Goal: Transaction & Acquisition: Obtain resource

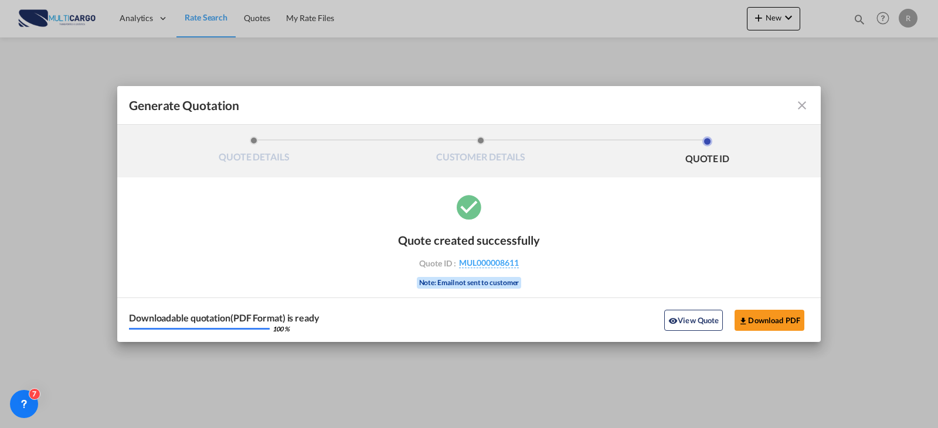
click at [800, 111] on md-icon "icon-close fg-AAA8AD cursor m-0" at bounding box center [802, 105] width 14 height 14
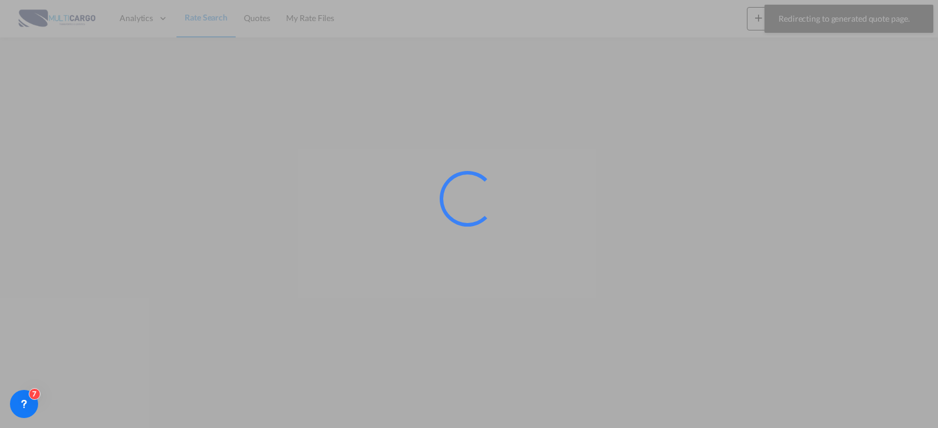
click at [778, 21] on div at bounding box center [469, 214] width 938 height 428
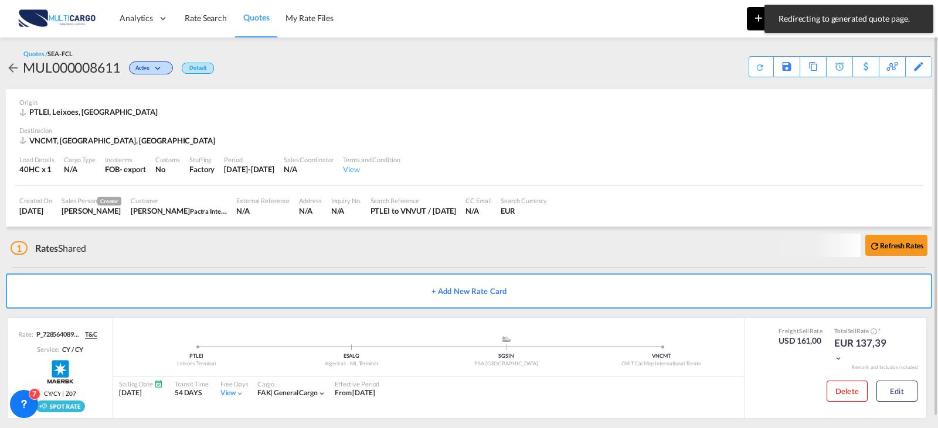
click at [749, 26] on button "New" at bounding box center [773, 18] width 53 height 23
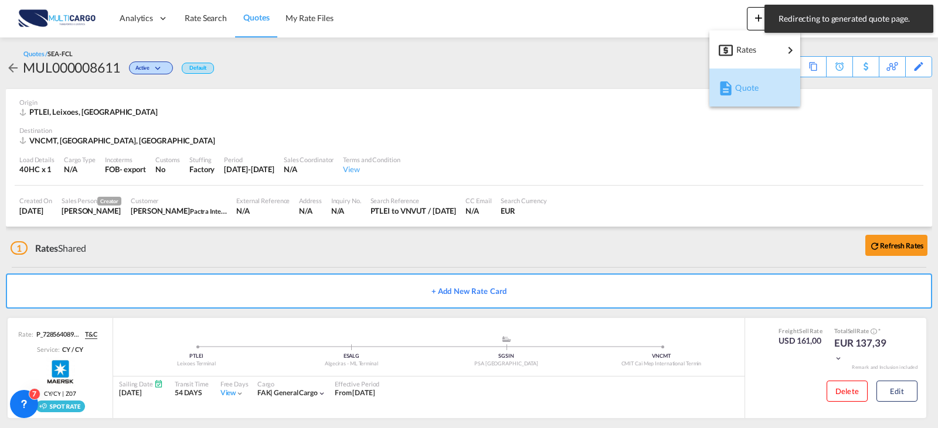
click at [748, 89] on span "Quote" at bounding box center [741, 87] width 13 height 23
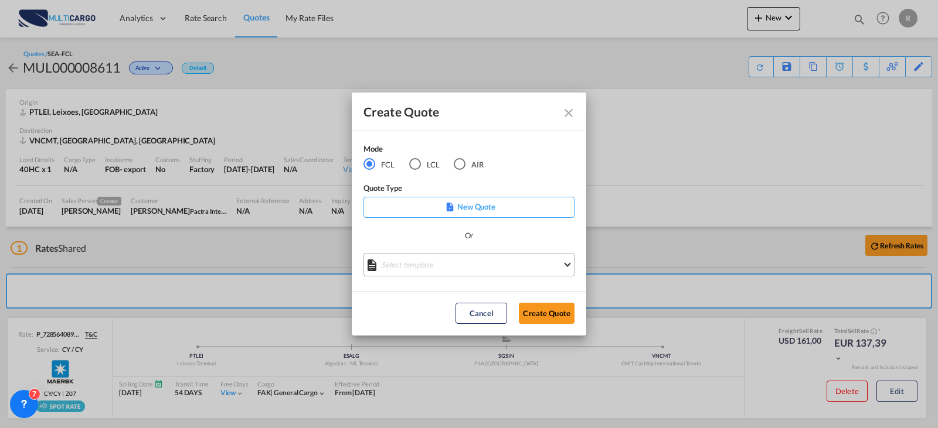
click at [484, 259] on md-select "Select template EXP EXW MERC.Nacional 09/2025 [PERSON_NAME] | [DATE] IMP DAP FC…" at bounding box center [468, 264] width 211 height 23
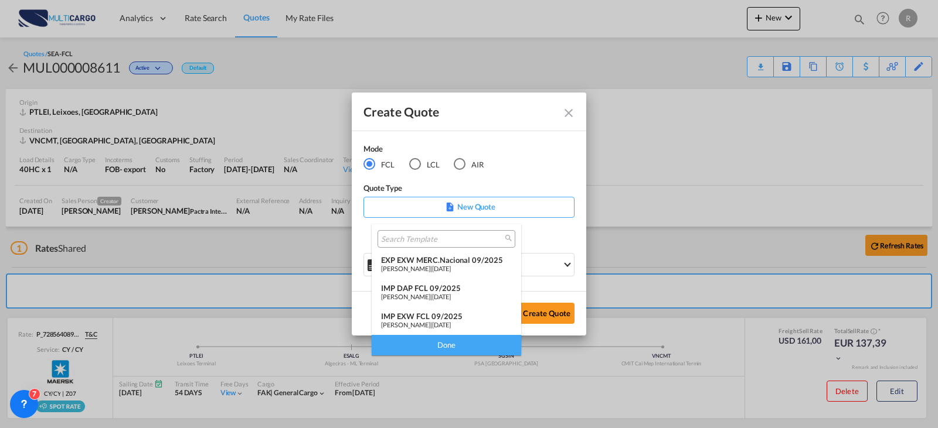
click at [475, 322] on div "[PERSON_NAME] | [DATE]" at bounding box center [446, 325] width 131 height 8
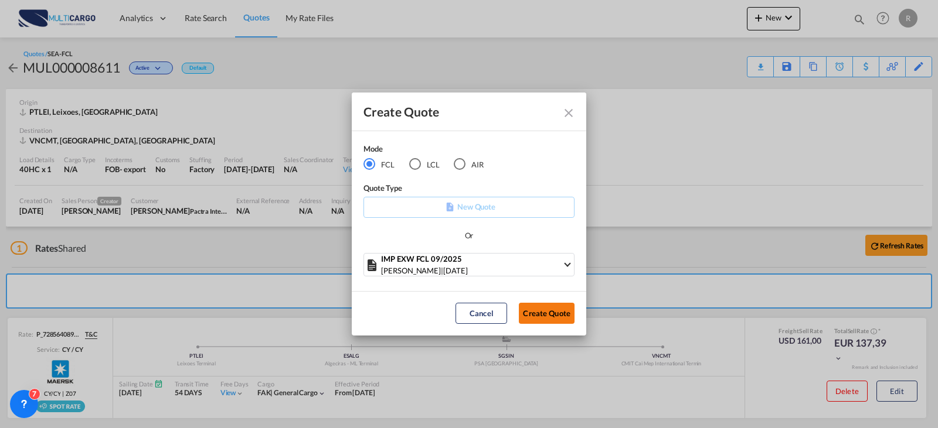
click at [549, 318] on button "Create Quote" at bounding box center [547, 313] width 56 height 21
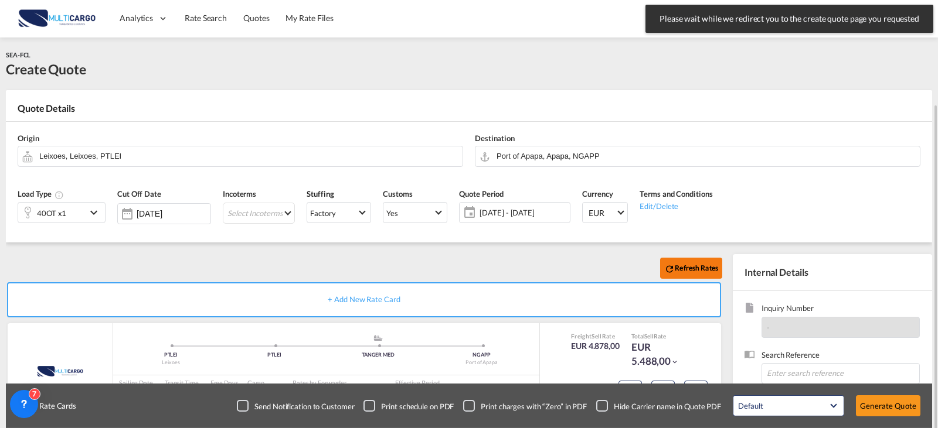
scroll to position [117, 0]
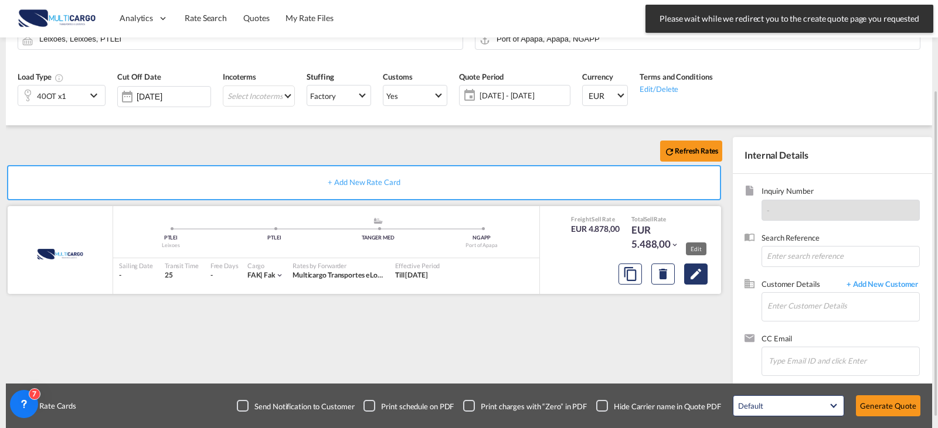
click at [697, 281] on button "Edit" at bounding box center [695, 274] width 23 height 21
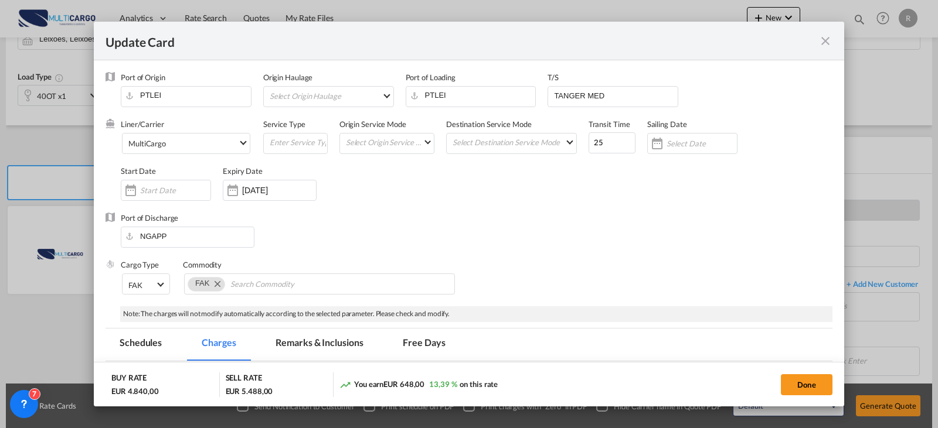
select select "per equipment"
select select "per container"
select select "per B/L"
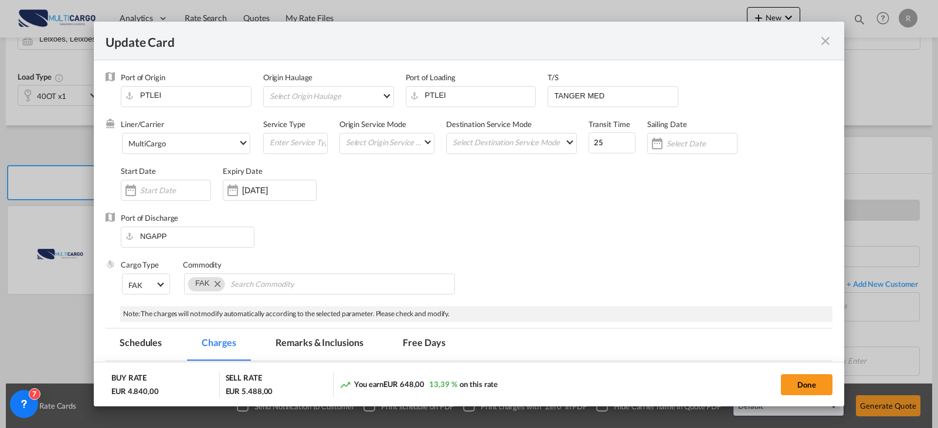
select select "per container"
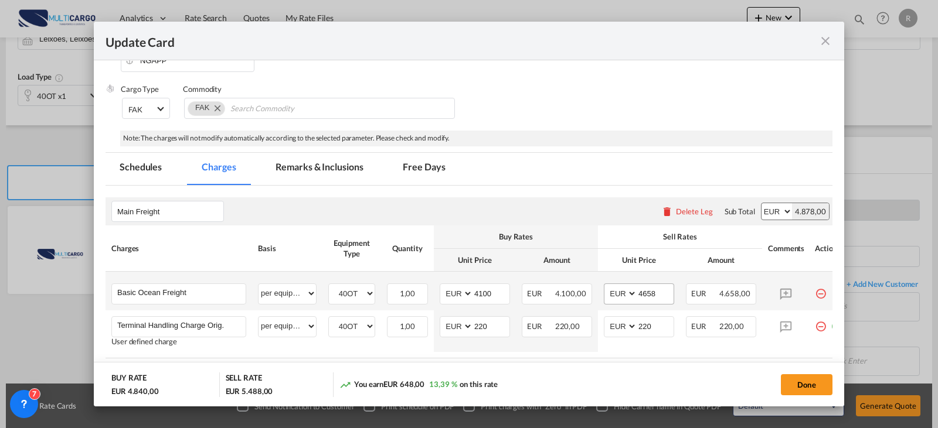
scroll to position [0, 0]
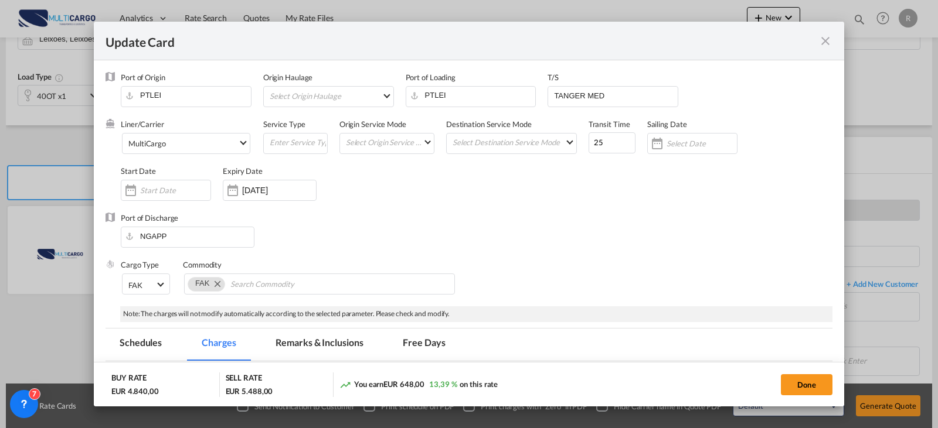
drag, startPoint x: 835, startPoint y: 40, endPoint x: 824, endPoint y: 47, distance: 13.7
click at [832, 44] on div "Update Card" at bounding box center [469, 41] width 750 height 39
click at [824, 47] on md-icon "icon-close fg-AAA8AD m-0 pointer" at bounding box center [825, 41] width 14 height 14
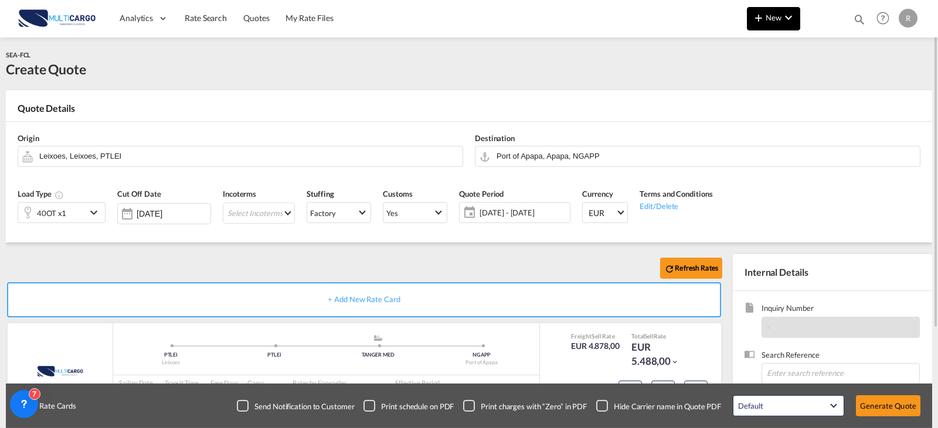
click at [793, 19] on md-icon "icon-chevron-down" at bounding box center [788, 18] width 14 height 14
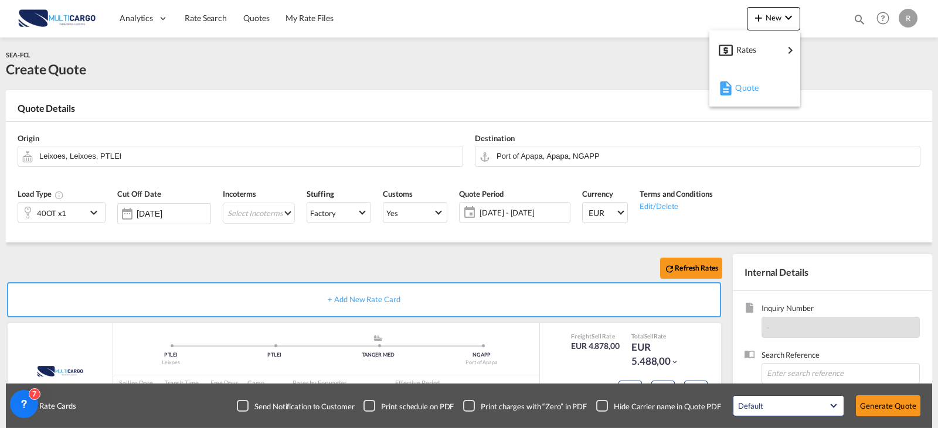
click at [761, 87] on div "Quote" at bounding box center [756, 87] width 43 height 29
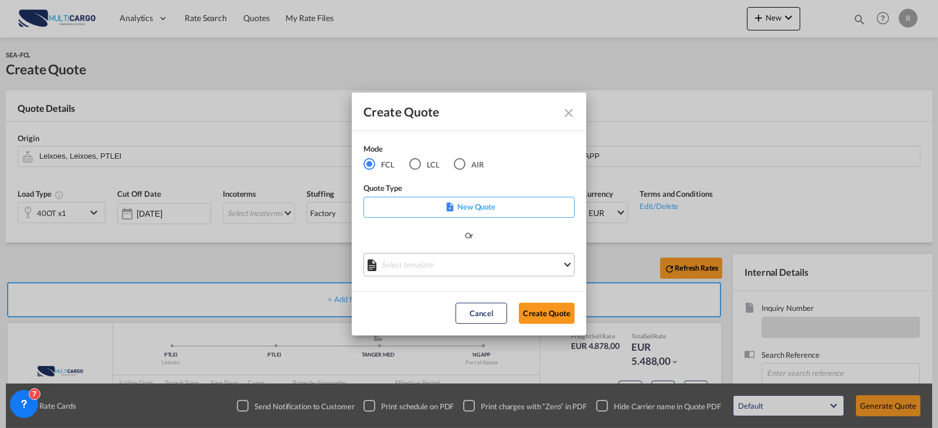
click at [464, 266] on md-select "Select template EXP EXW MERC.Nacional 09/2025 [PERSON_NAME] | [DATE] IMP DAP FC…" at bounding box center [468, 264] width 211 height 23
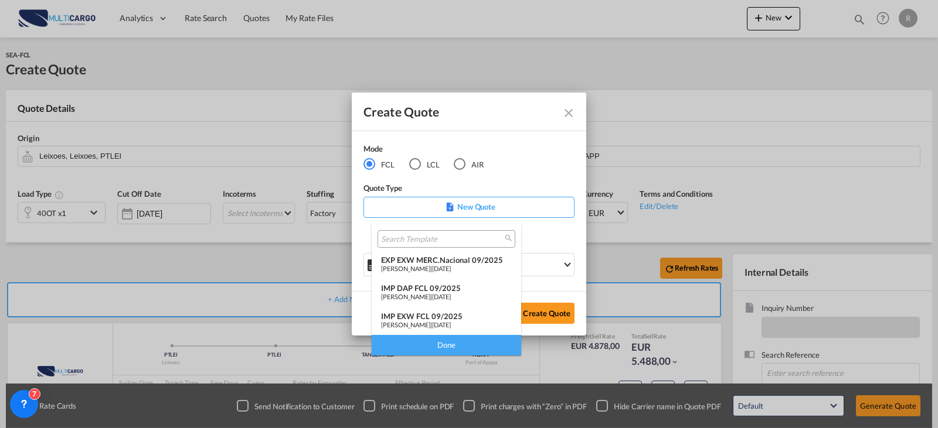
click at [467, 292] on div "IMP DAP FCL 09/2025" at bounding box center [446, 288] width 131 height 9
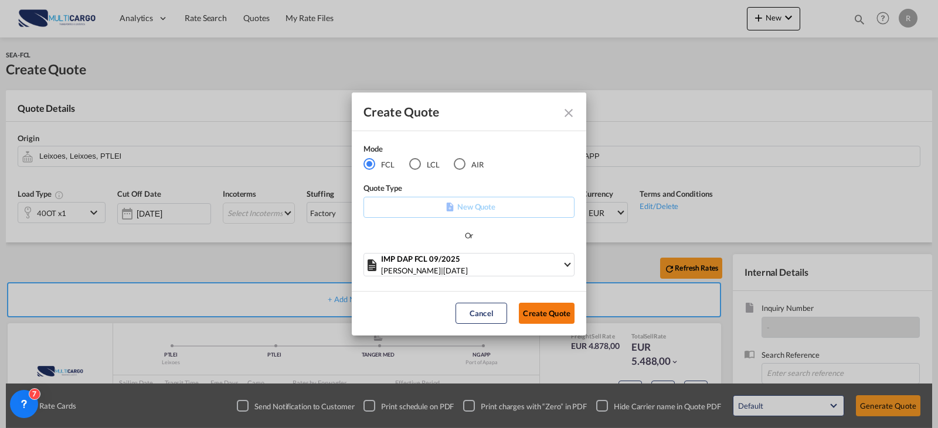
click at [550, 314] on button "Create Quote" at bounding box center [547, 313] width 56 height 21
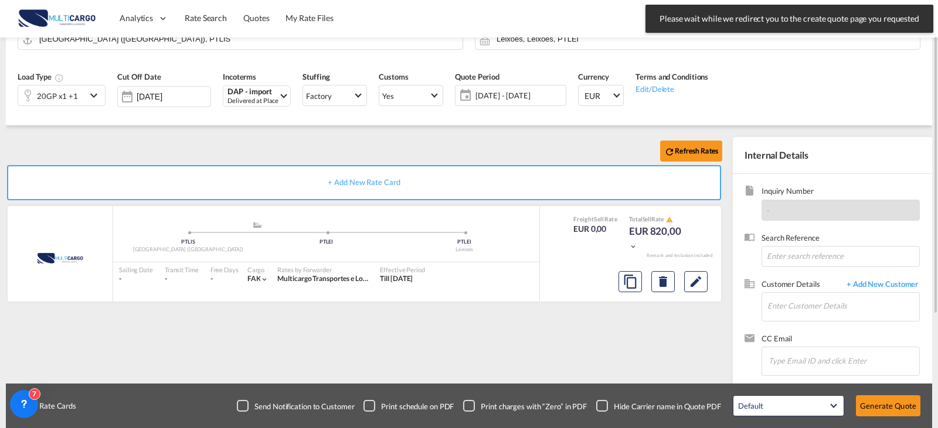
scroll to position [59, 0]
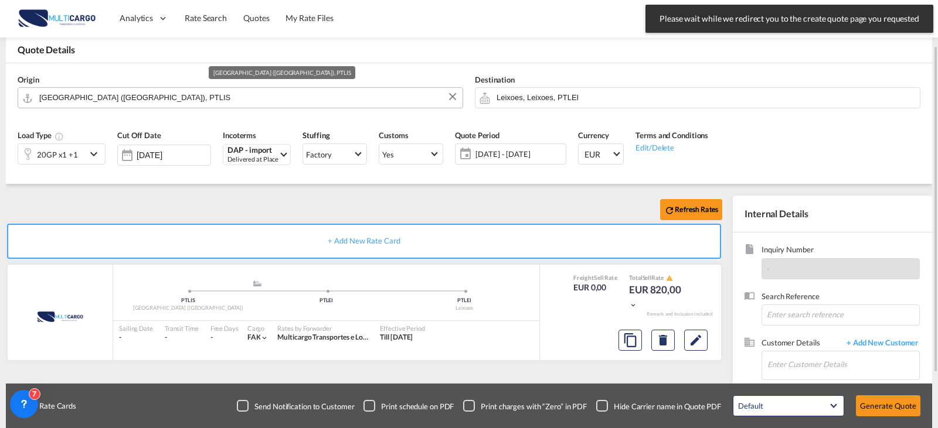
click at [161, 102] on input "[GEOGRAPHIC_DATA] ([GEOGRAPHIC_DATA]), PTLIS" at bounding box center [247, 97] width 417 height 21
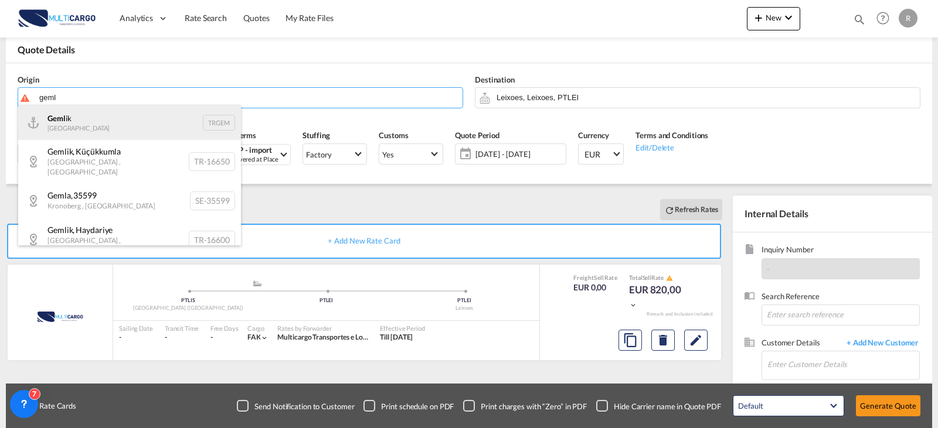
click at [148, 118] on div "[PERSON_NAME] Turkey TRGEM" at bounding box center [129, 122] width 223 height 35
type input "Gemlik, TRGEM"
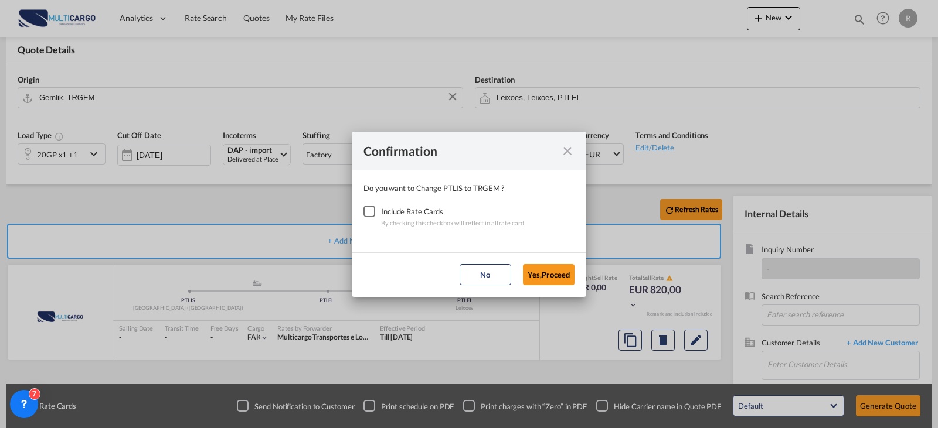
click at [368, 208] on div "Checkbox No Ink" at bounding box center [369, 212] width 12 height 12
click at [545, 271] on button "Yes,Proceed" at bounding box center [549, 274] width 52 height 21
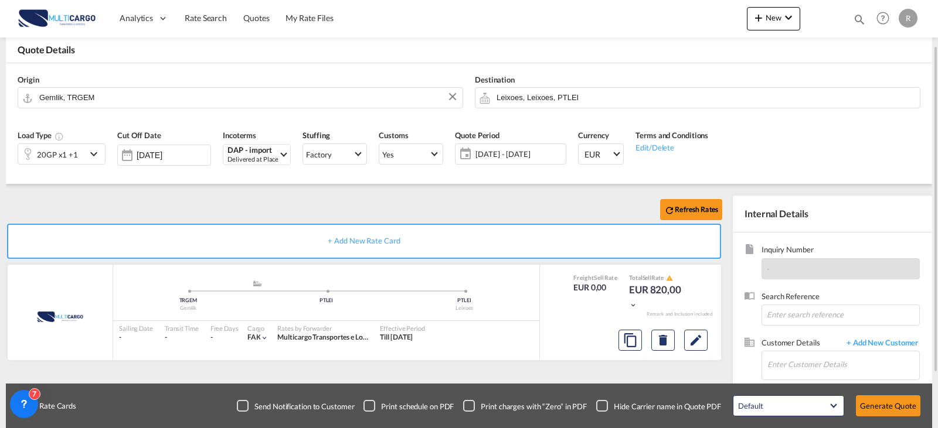
click at [87, 155] on div "20GP x1 +1" at bounding box center [62, 154] width 88 height 21
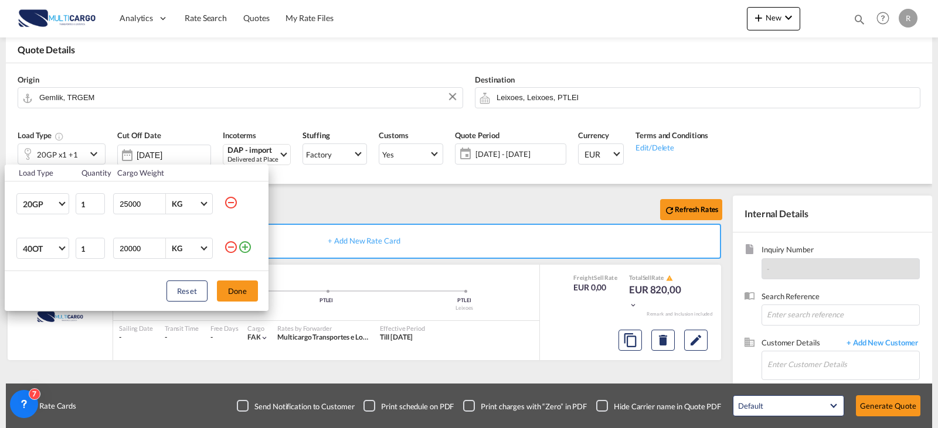
click at [232, 204] on md-icon "icon-minus-circle-outline" at bounding box center [231, 203] width 14 height 14
type input "20000"
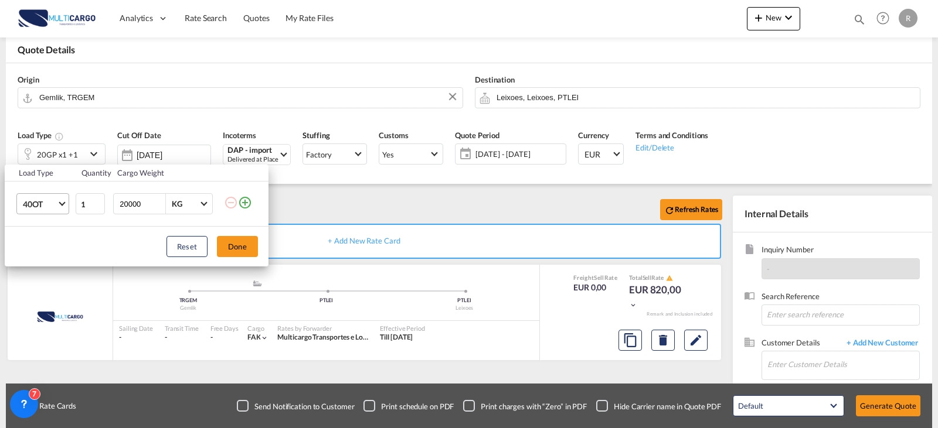
click at [42, 203] on span "40OT" at bounding box center [40, 205] width 34 height 12
click at [49, 205] on md-option "40HC" at bounding box center [53, 197] width 80 height 28
click at [243, 246] on button "Done" at bounding box center [237, 246] width 41 height 21
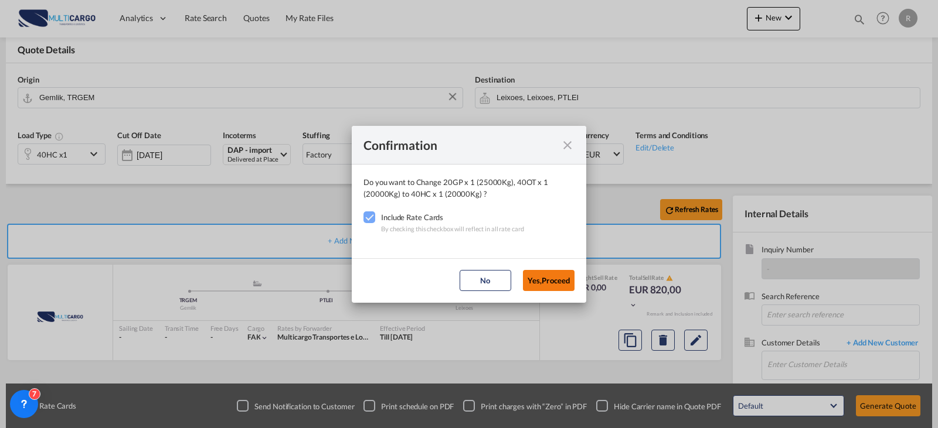
click at [551, 278] on button "Yes,Proceed" at bounding box center [549, 280] width 52 height 21
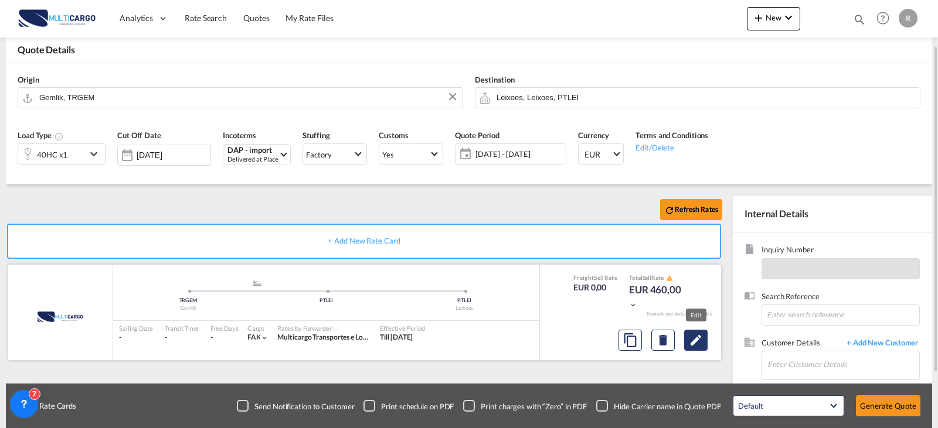
click at [702, 345] on md-icon "Edit" at bounding box center [696, 341] width 14 height 14
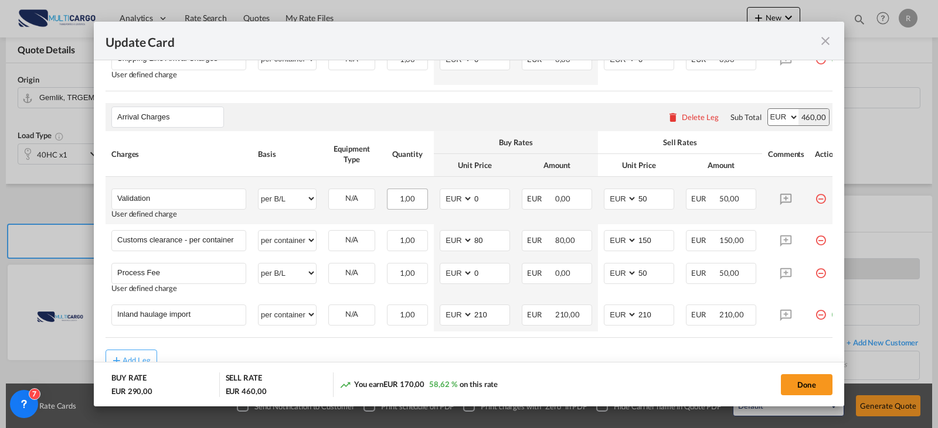
scroll to position [293, 0]
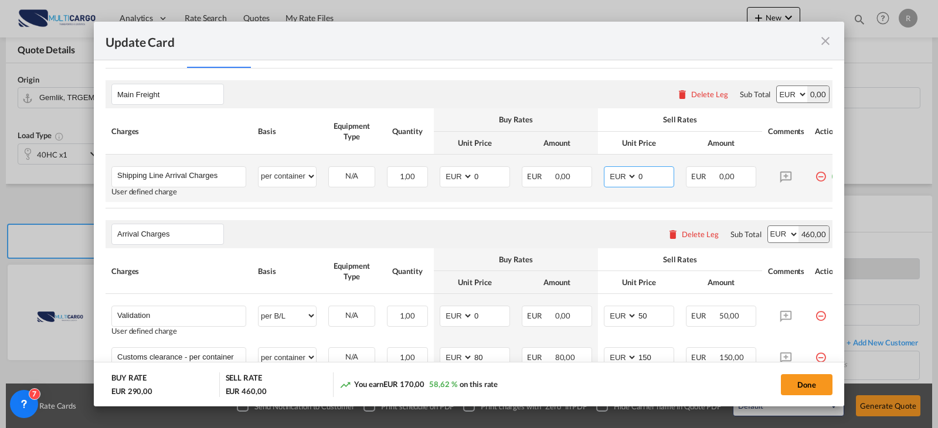
drag, startPoint x: 647, startPoint y: 181, endPoint x: 610, endPoint y: 180, distance: 36.9
click at [610, 180] on md-input-container "AED AFN ALL AMD ANG AOA ARS AUD AWG AZN BAM BBD BDT BGN BHD BIF BMD BND BOB BRL…" at bounding box center [639, 176] width 70 height 21
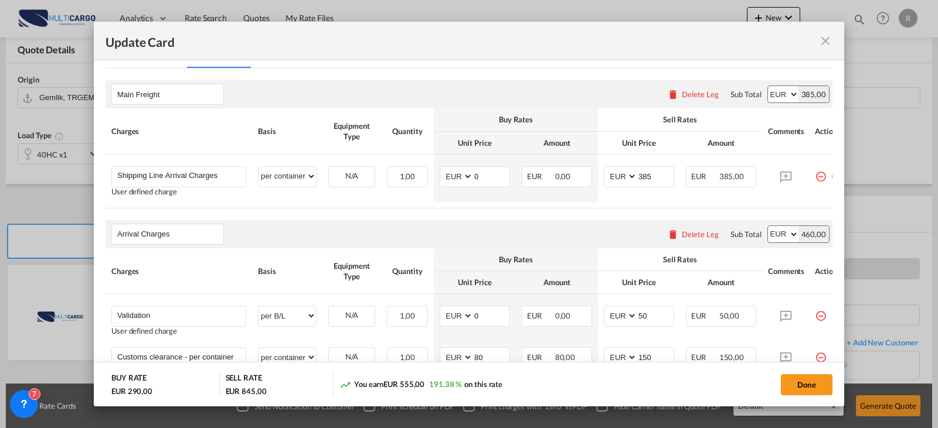
scroll to position [234, 0]
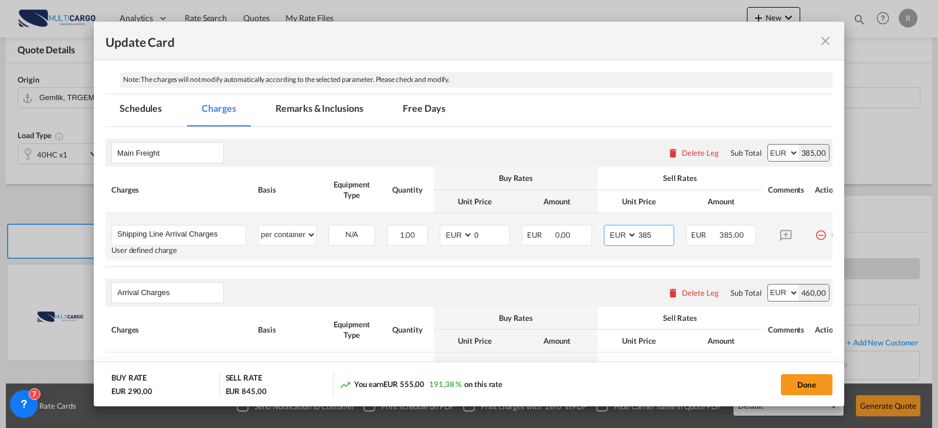
drag, startPoint x: 660, startPoint y: 232, endPoint x: 619, endPoint y: 232, distance: 41.0
click at [619, 232] on md-input-container "AED AFN ALL AMD ANG AOA ARS AUD AWG AZN BAM BBD BDT BGN BHD BIF BMD BND [PERSON…" at bounding box center [639, 235] width 70 height 21
type input "5"
type input "368"
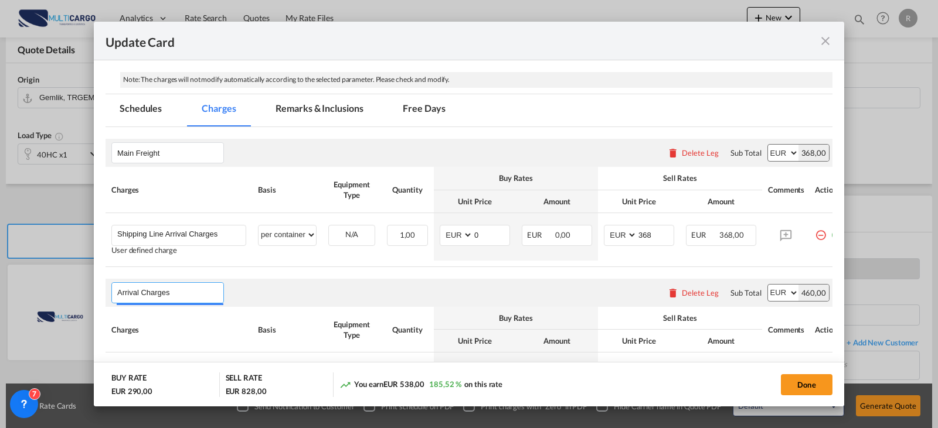
scroll to position [464, 0]
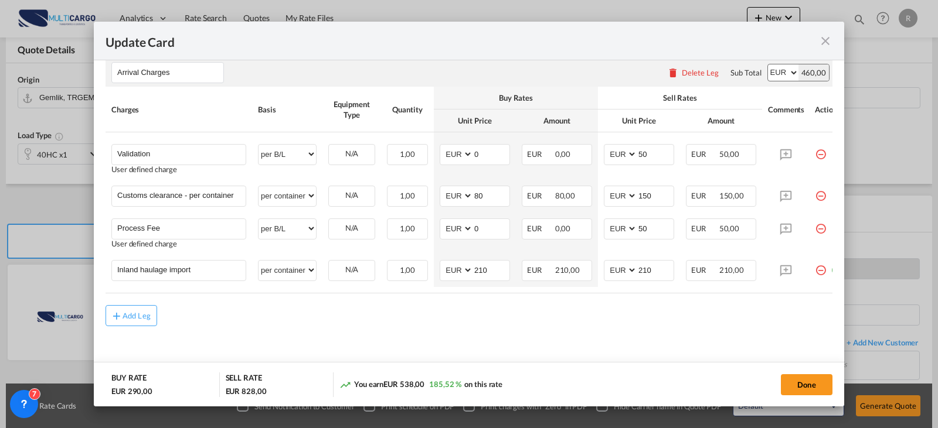
click at [760, 286] on table "Charges Basis Equipment Type Quantity Buy Rates Sell Rates Comments Action Unit…" at bounding box center [477, 190] width 743 height 207
drag, startPoint x: 664, startPoint y: 267, endPoint x: 589, endPoint y: 265, distance: 75.1
click at [589, 265] on tr "Inland haulage import Please Enter User Defined Charges Cannot Be Published per…" at bounding box center [477, 270] width 743 height 33
type input "325"
click at [809, 380] on button "Done" at bounding box center [807, 385] width 52 height 21
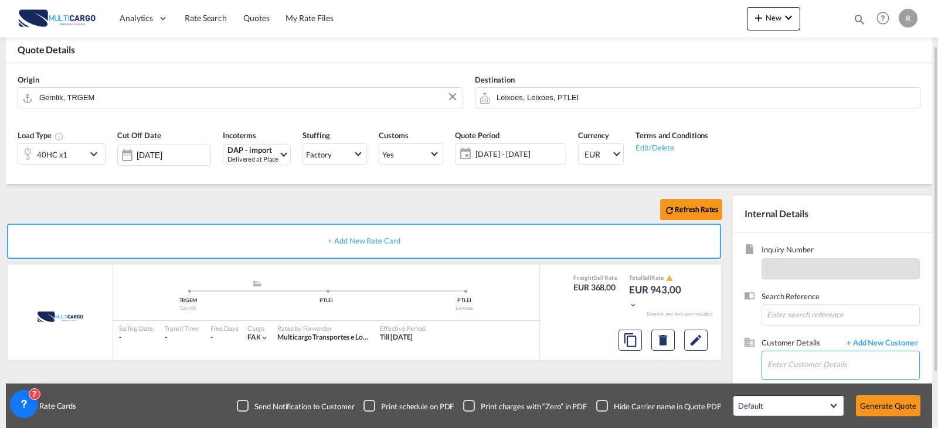
click at [852, 360] on input "Enter Customer Details" at bounding box center [843, 365] width 152 height 26
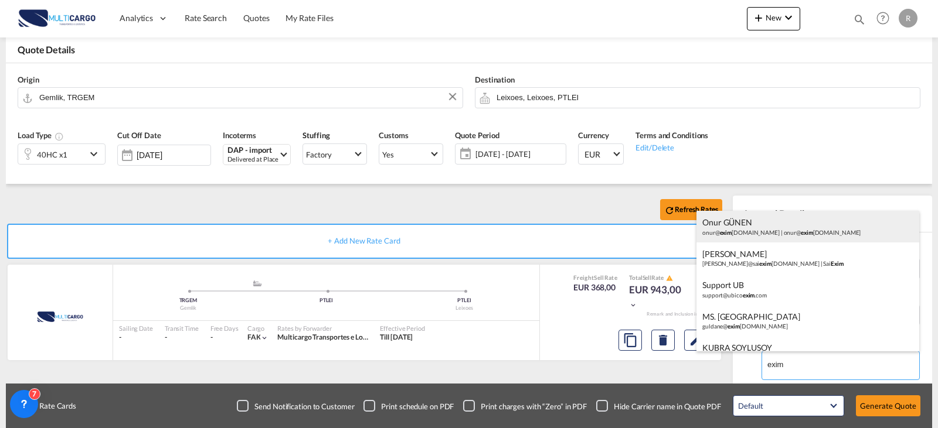
click at [809, 232] on div "Onur GÜNEN onur@ exim [DOMAIN_NAME] | onur@ exim [DOMAIN_NAME]" at bounding box center [807, 227] width 223 height 32
type input "[EMAIL_ADDRESS][DOMAIN_NAME], [PERSON_NAME], [EMAIL_ADDRESS][DOMAIN_NAME]"
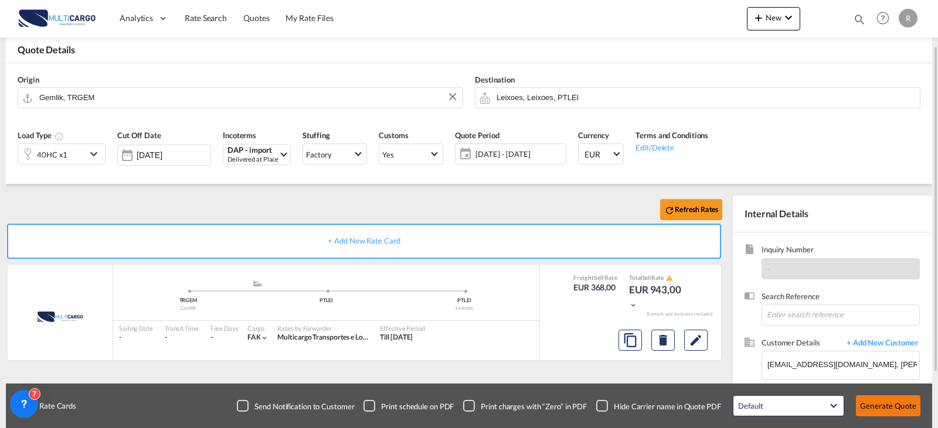
click at [883, 405] on button "Generate Quote" at bounding box center [888, 406] width 64 height 21
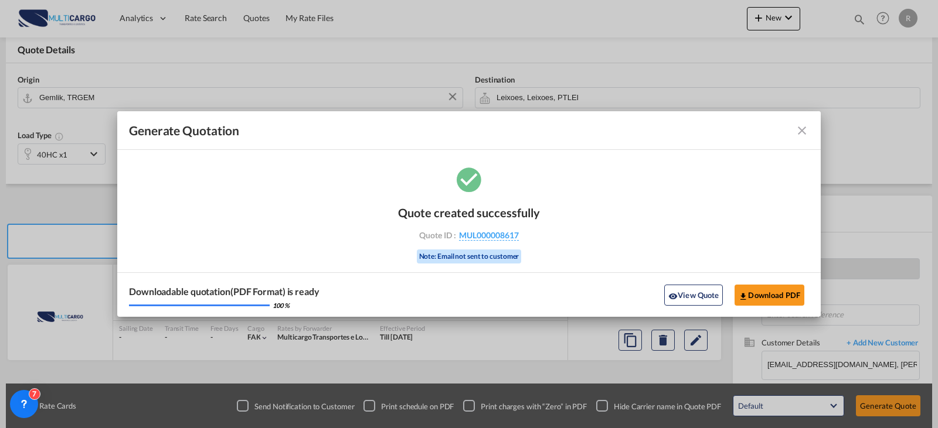
click at [808, 293] on div "View Quote Download PDF" at bounding box center [733, 295] width 149 height 21
click at [795, 300] on button "Download PDF" at bounding box center [769, 295] width 70 height 21
